Goal: Transaction & Acquisition: Purchase product/service

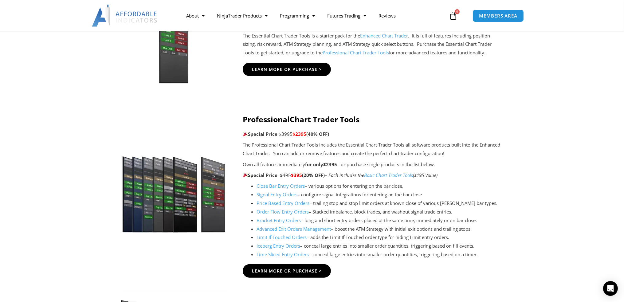
scroll to position [491, 0]
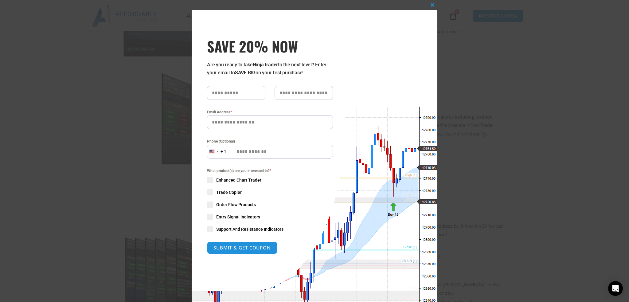
click at [500, 119] on div "Close this module SAVE 20% NOW Are you ready to take NinjaTrader to the next le…" at bounding box center [314, 151] width 629 height 302
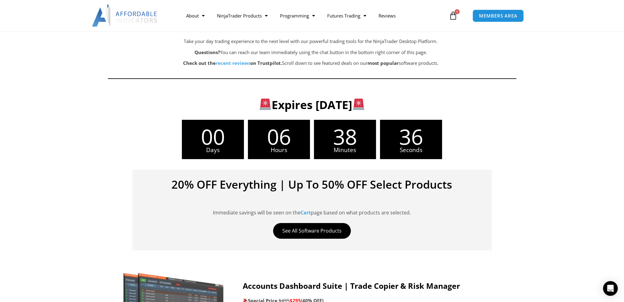
scroll to position [92, 0]
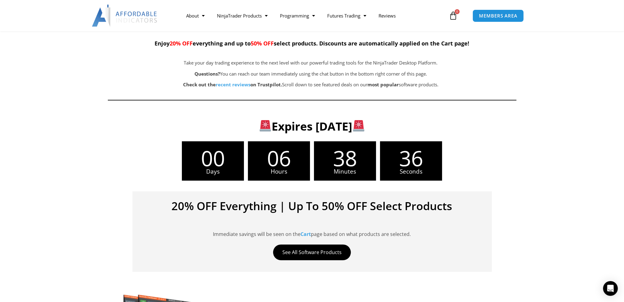
click at [115, 16] on img at bounding box center [125, 16] width 66 height 22
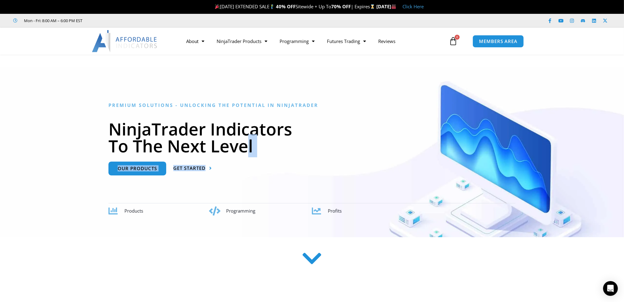
drag, startPoint x: 229, startPoint y: 180, endPoint x: 237, endPoint y: 189, distance: 12.4
click at [218, 187] on div "Premium Solutions - Unlocking the Potential in NinjaTrader NinjaTrader Indicato…" at bounding box center [311, 158] width 407 height 113
click at [194, 39] on link "About" at bounding box center [195, 41] width 31 height 14
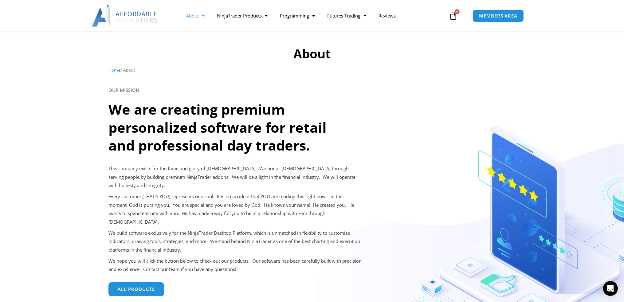
scroll to position [31, 0]
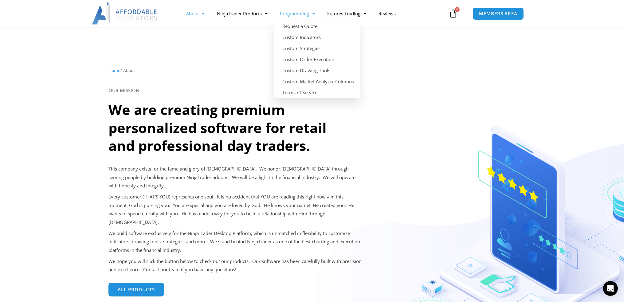
click at [293, 13] on link "Programming" at bounding box center [297, 13] width 47 height 14
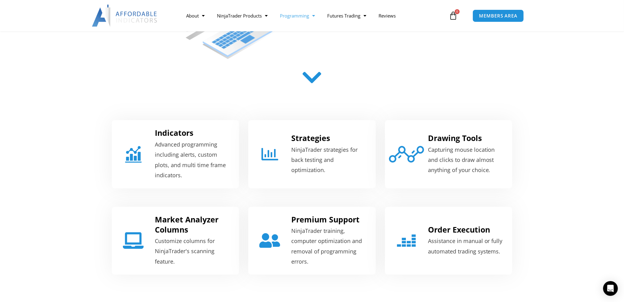
scroll to position [184, 0]
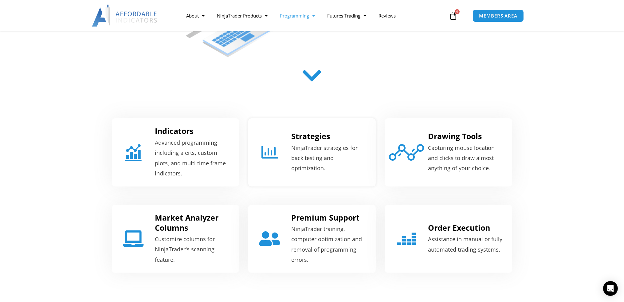
click at [339, 156] on p "NinjaTrader strategies for back testing and optimization." at bounding box center [329, 158] width 76 height 31
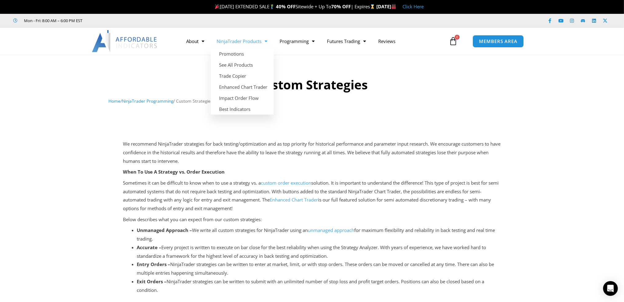
click at [252, 43] on link "NinjaTrader Products" at bounding box center [242, 41] width 63 height 14
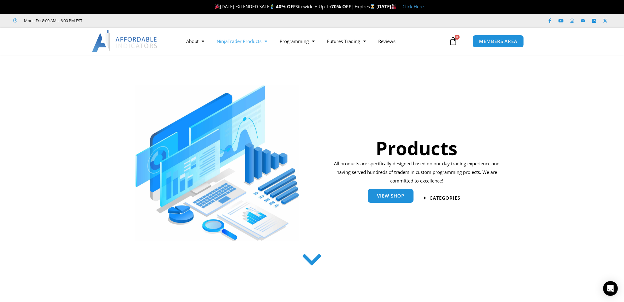
click at [396, 199] on link "View Shop" at bounding box center [391, 196] width 46 height 14
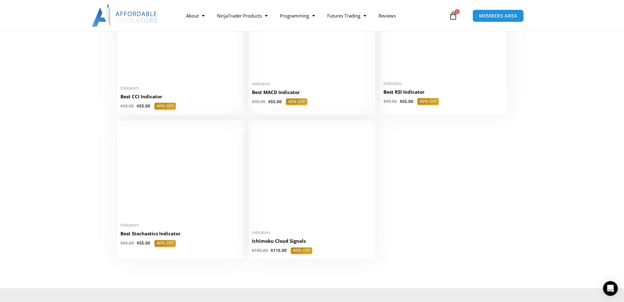
scroll to position [1351, 0]
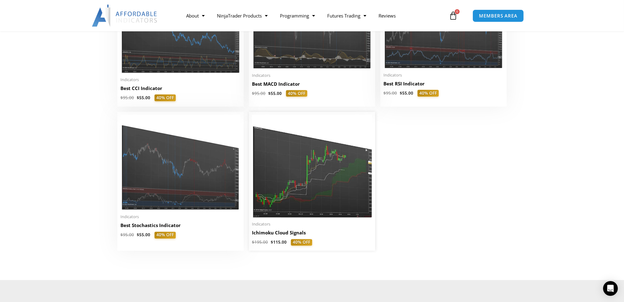
click at [316, 172] on img at bounding box center [312, 166] width 120 height 103
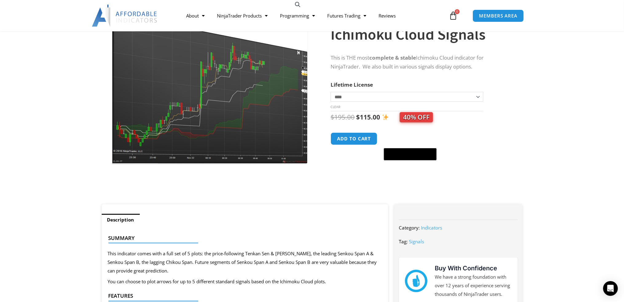
scroll to position [61, 0]
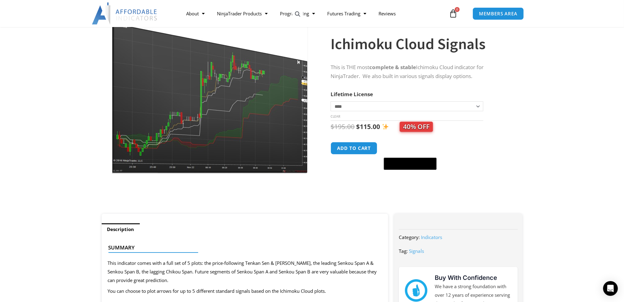
drag, startPoint x: 514, startPoint y: 142, endPoint x: 500, endPoint y: 139, distance: 14.1
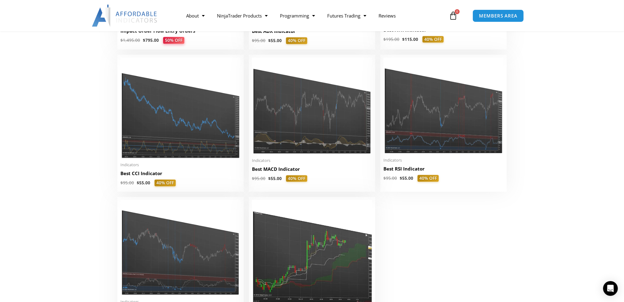
scroll to position [1259, 0]
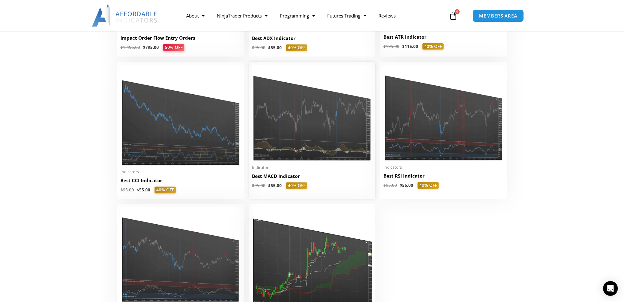
click at [340, 124] on img at bounding box center [312, 113] width 120 height 96
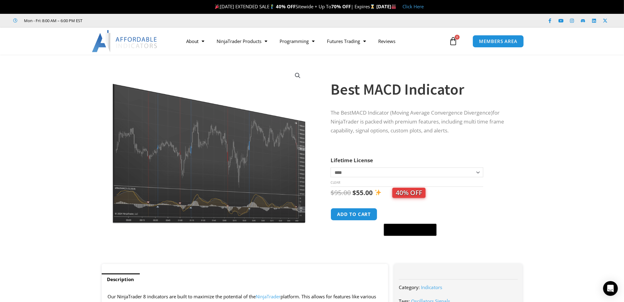
drag, startPoint x: 365, startPoint y: 116, endPoint x: 365, endPoint y: 113, distance: 3.4
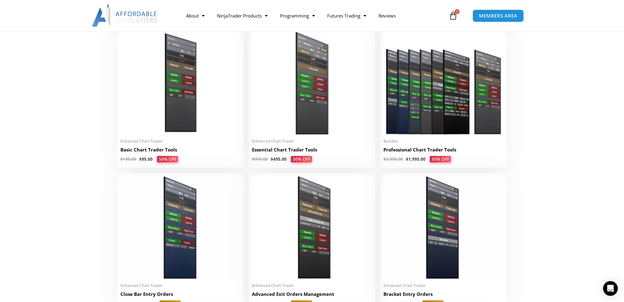
scroll to position [276, 0]
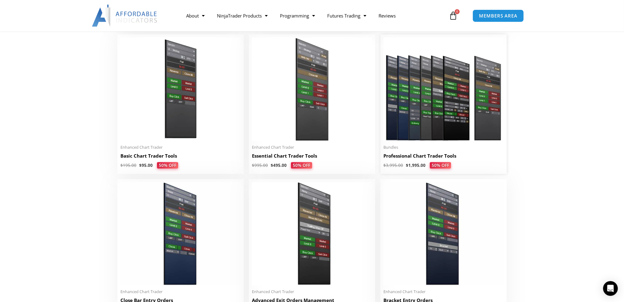
click at [455, 108] on img at bounding box center [443, 88] width 120 height 103
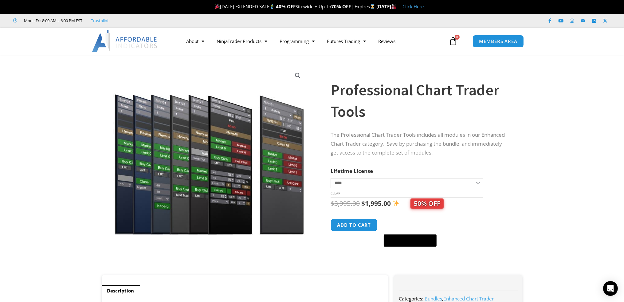
click at [472, 181] on select "**********" at bounding box center [406, 183] width 152 height 10
click at [524, 142] on div "**********" at bounding box center [427, 168] width 195 height 214
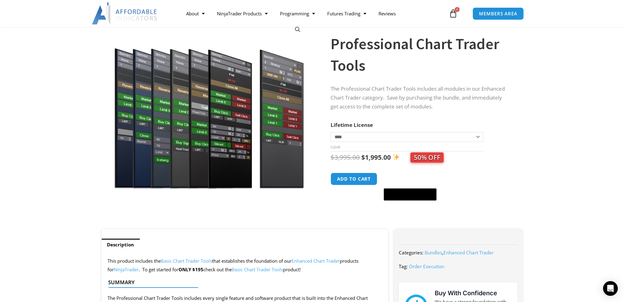
scroll to position [31, 0]
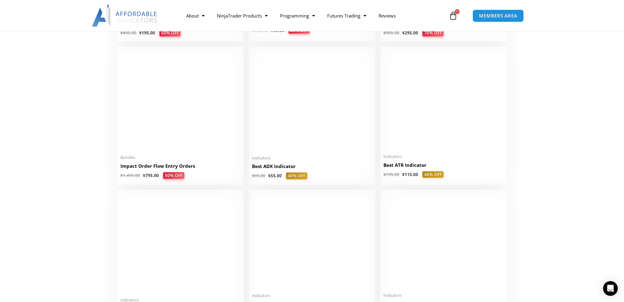
scroll to position [1044, 0]
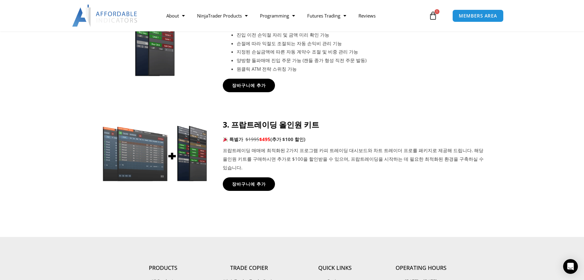
scroll to position [491, 0]
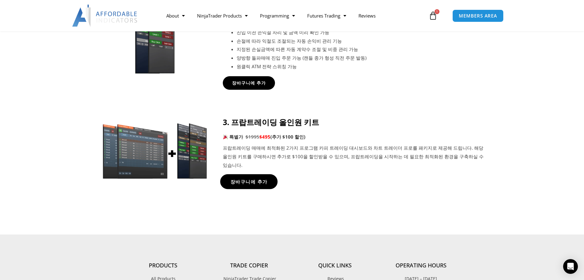
click at [264, 174] on link "장바구니에 추가" at bounding box center [248, 181] width 57 height 15
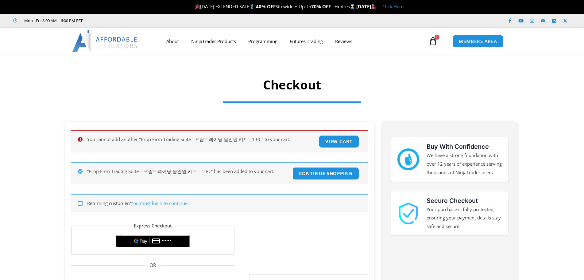
select select "**"
